Goal: Obtain resource: Download file/media

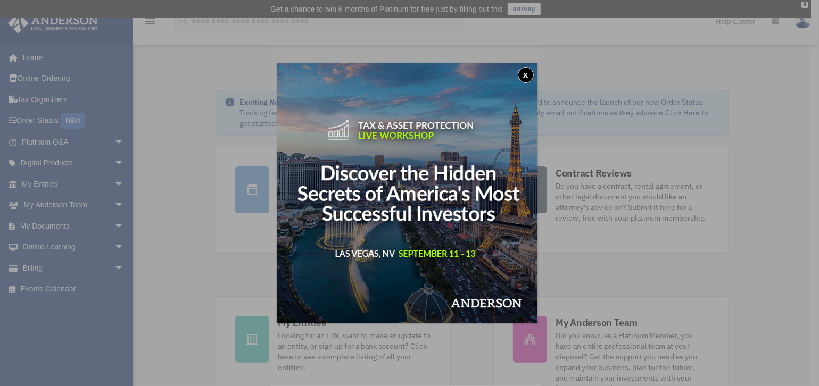
click at [530, 74] on button "x" at bounding box center [526, 75] width 16 height 16
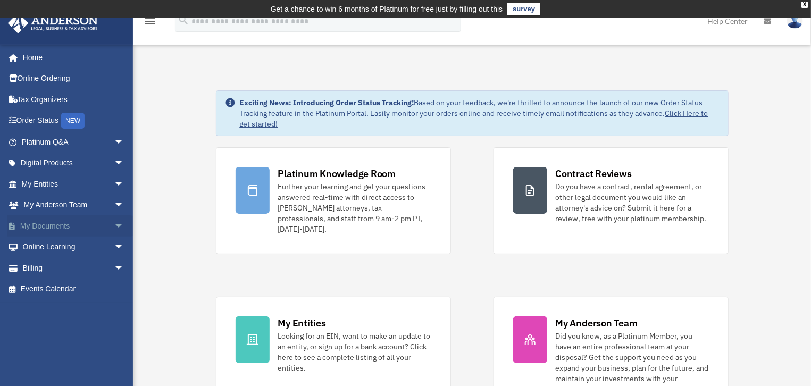
click at [114, 226] on span "arrow_drop_down" at bounding box center [124, 226] width 21 height 22
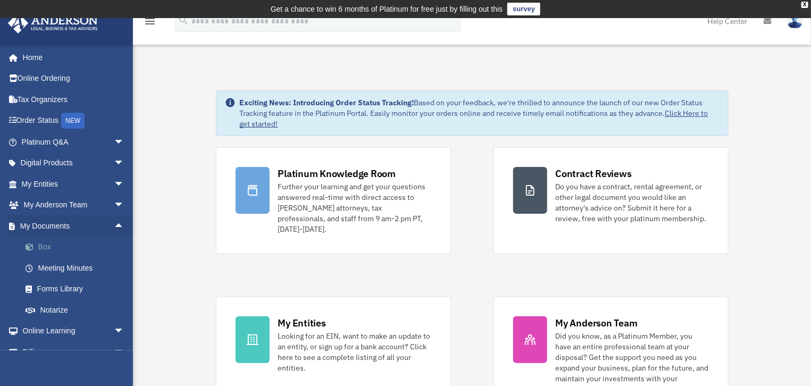
click at [43, 243] on link "Box" at bounding box center [78, 247] width 126 height 21
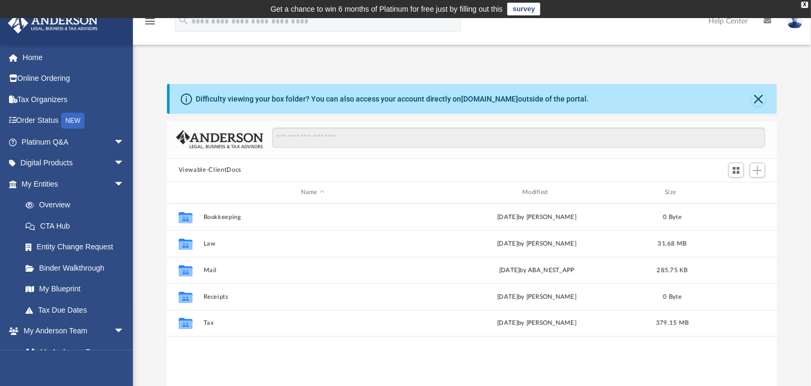
scroll to position [235, 603]
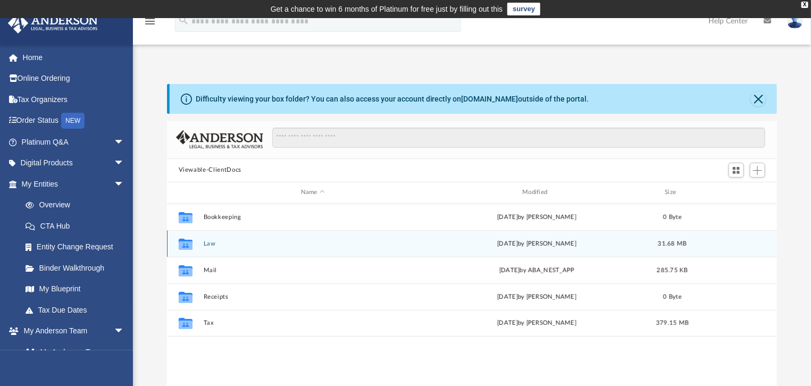
click at [206, 243] on button "Law" at bounding box center [312, 243] width 219 height 7
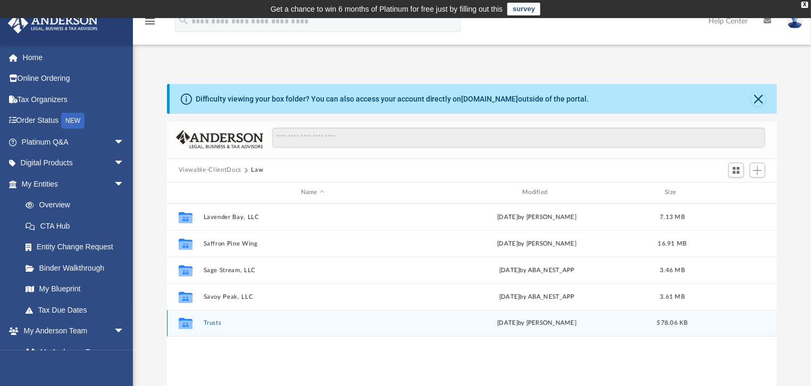
click at [210, 322] on button "Trusts" at bounding box center [312, 323] width 219 height 7
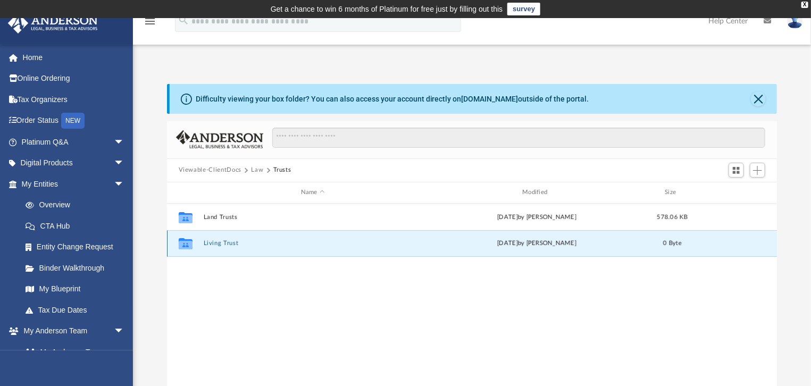
click at [225, 243] on button "Living Trust" at bounding box center [312, 243] width 219 height 7
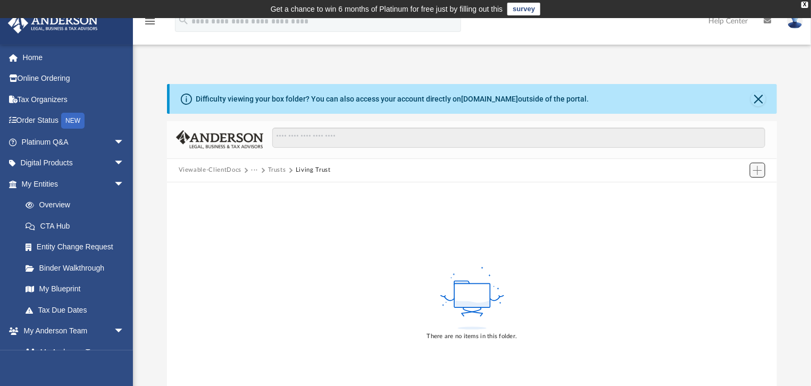
click at [757, 171] on span "Add" at bounding box center [757, 170] width 9 height 9
click at [738, 194] on li "Upload" at bounding box center [743, 191] width 34 height 11
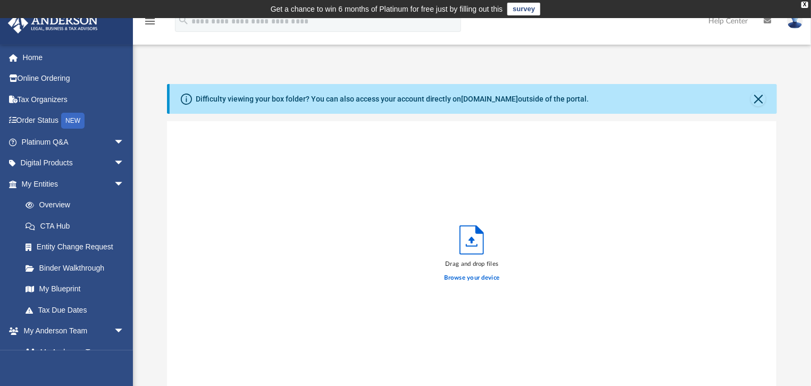
scroll to position [263, 603]
click at [464, 278] on label "Browse your device" at bounding box center [472, 278] width 55 height 10
click at [0, 0] on input "Browse your device" at bounding box center [0, 0] width 0 height 0
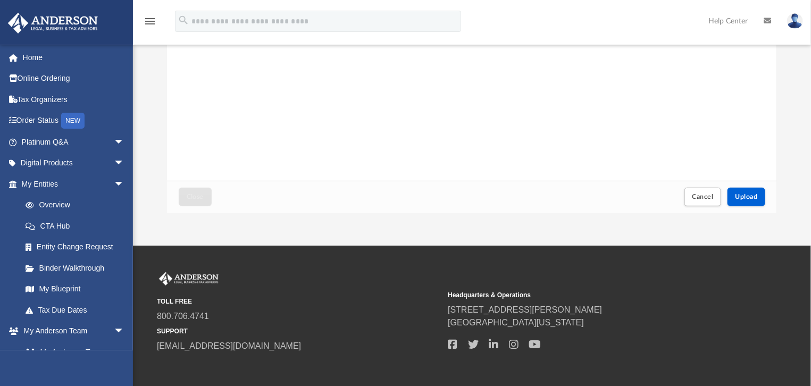
scroll to position [260, 0]
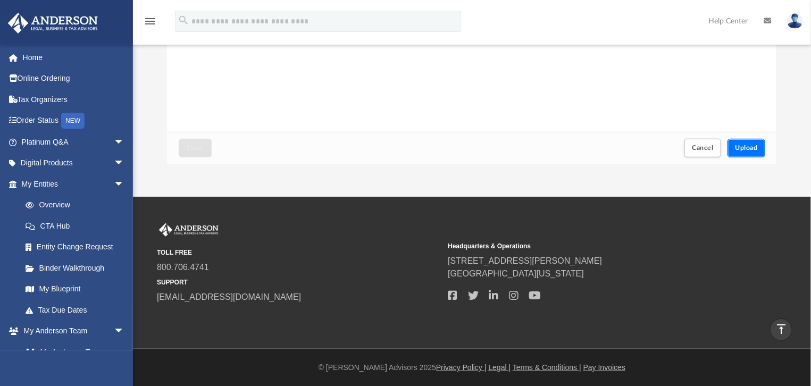
click at [749, 151] on button "Upload" at bounding box center [747, 148] width 38 height 19
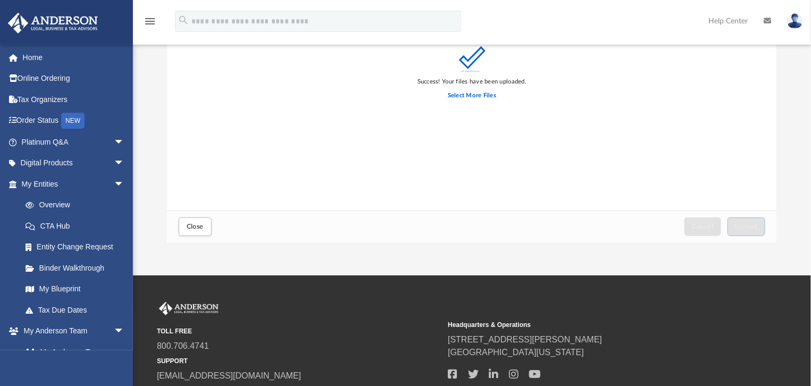
scroll to position [181, 0]
click at [201, 228] on span "Close" at bounding box center [195, 226] width 17 height 6
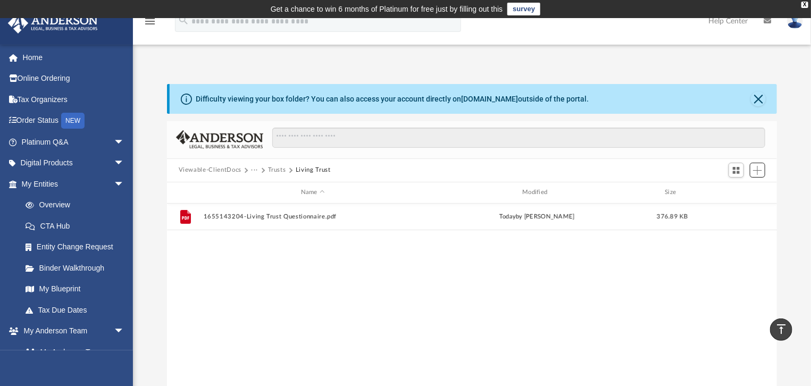
scroll to position [235, 603]
drag, startPoint x: 333, startPoint y: 169, endPoint x: 295, endPoint y: 172, distance: 37.9
click at [295, 172] on div "Viewable-ClientDocs ··· Trusts Living Trust" at bounding box center [260, 170] width 162 height 10
copy button "Living Trust"
click at [276, 166] on button "Trusts" at bounding box center [277, 170] width 18 height 10
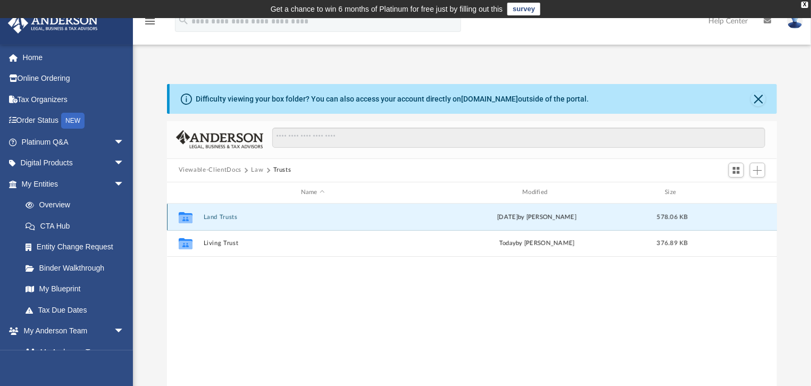
click at [225, 215] on button "Land Trusts" at bounding box center [312, 216] width 219 height 7
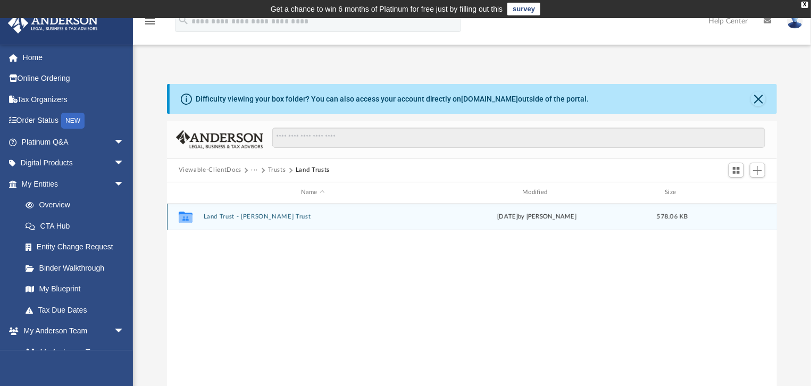
click at [241, 218] on button "Land Trust - Ruby Ridge Trust" at bounding box center [312, 216] width 219 height 7
click at [237, 217] on button "Ruby Ridge Trust.pdf" at bounding box center [312, 216] width 219 height 7
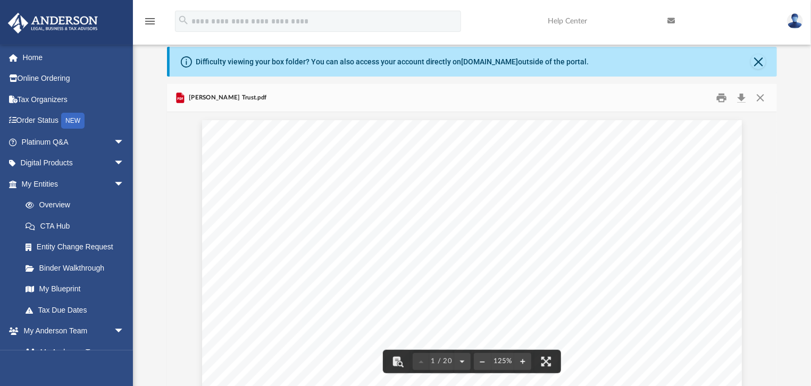
scroll to position [0, 0]
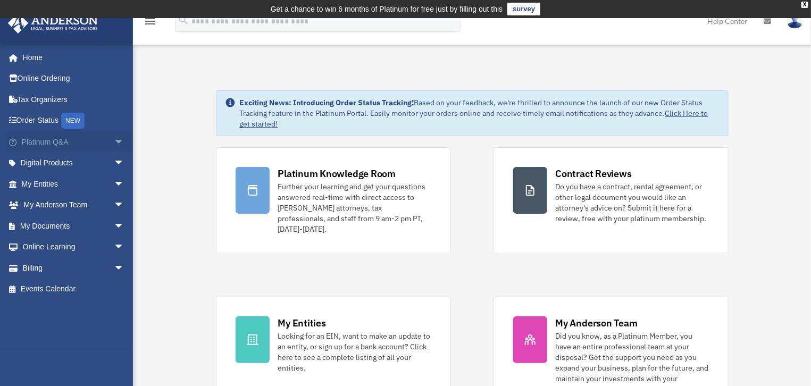
click at [114, 142] on span "arrow_drop_down" at bounding box center [124, 142] width 21 height 22
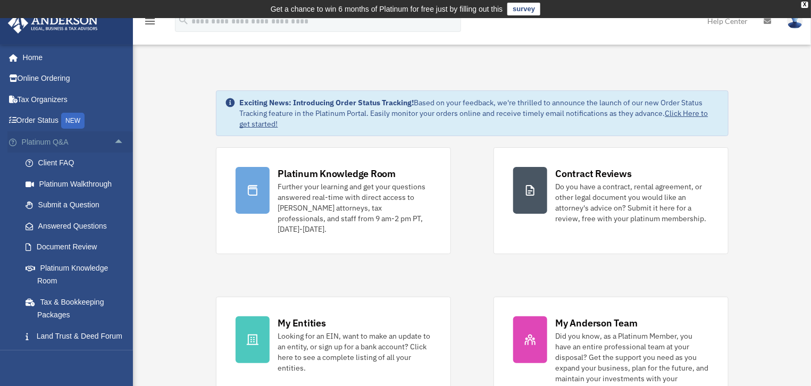
click at [114, 140] on span "arrow_drop_up" at bounding box center [124, 142] width 21 height 22
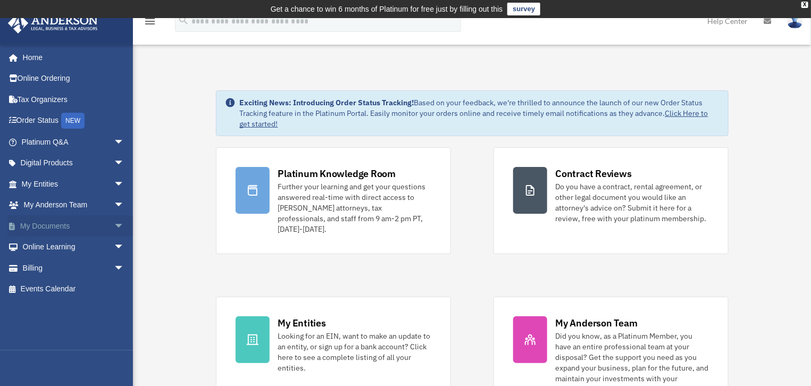
click at [114, 223] on span "arrow_drop_down" at bounding box center [124, 226] width 21 height 22
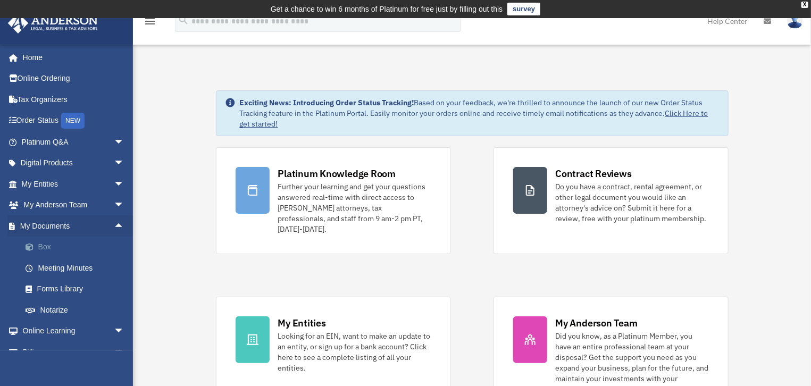
click at [42, 245] on link "Box" at bounding box center [78, 247] width 126 height 21
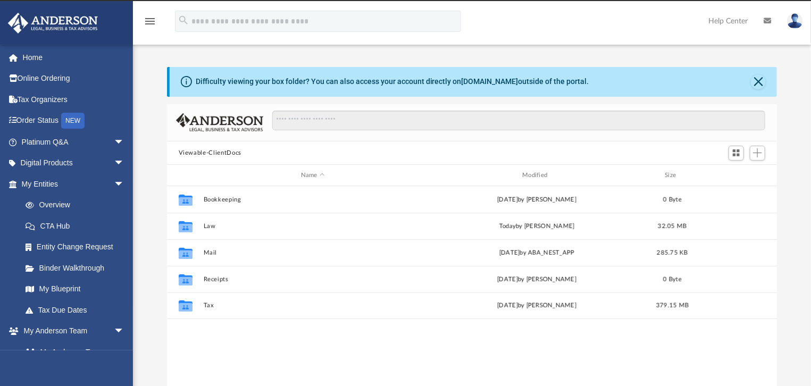
scroll to position [235, 603]
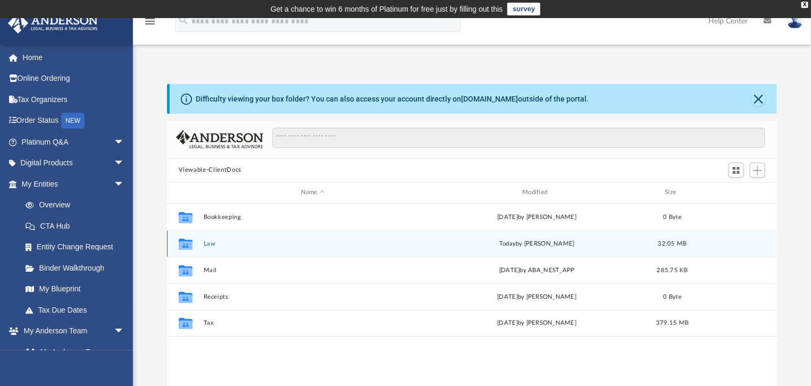
click at [210, 243] on button "Law" at bounding box center [312, 243] width 219 height 7
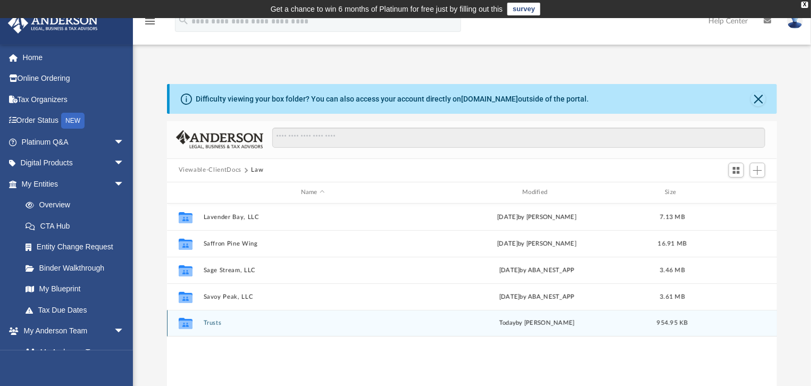
click at [217, 323] on button "Trusts" at bounding box center [312, 323] width 219 height 7
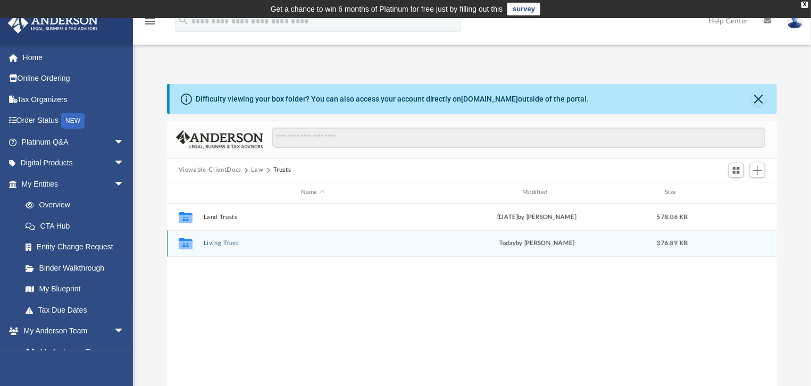
click at [218, 243] on button "Living Trust" at bounding box center [312, 243] width 219 height 7
